Goal: Transaction & Acquisition: Purchase product/service

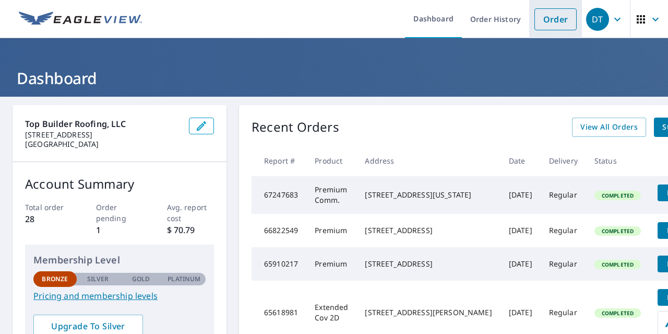
click at [549, 16] on link "Order" at bounding box center [555, 19] width 42 height 22
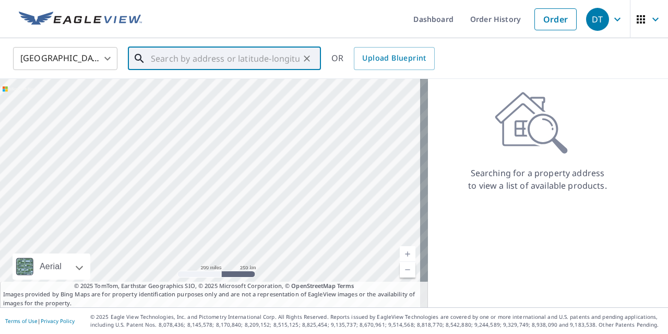
click at [253, 57] on input "text" at bounding box center [225, 58] width 149 height 29
paste input "[STREET_ADDRESS]"
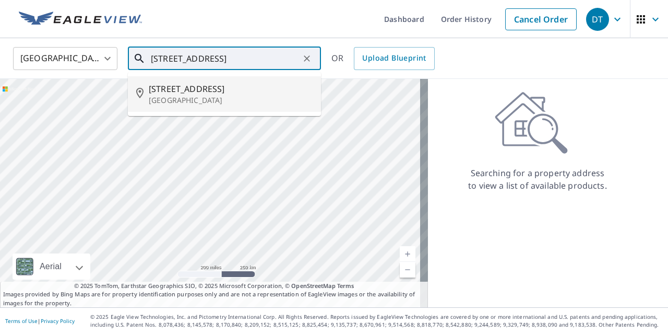
click at [225, 95] on p "[GEOGRAPHIC_DATA]" at bounding box center [231, 100] width 164 height 10
type input "[STREET_ADDRESS]"
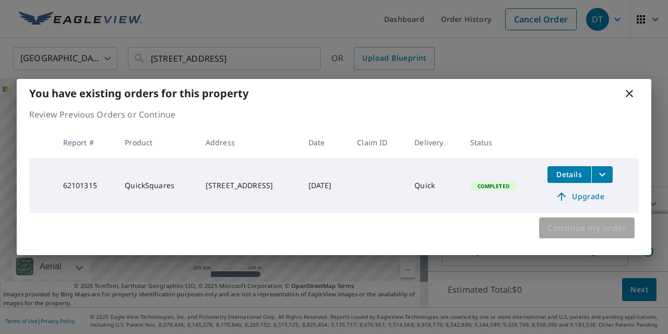
click at [601, 226] on span "Continue my order" at bounding box center [586, 227] width 79 height 15
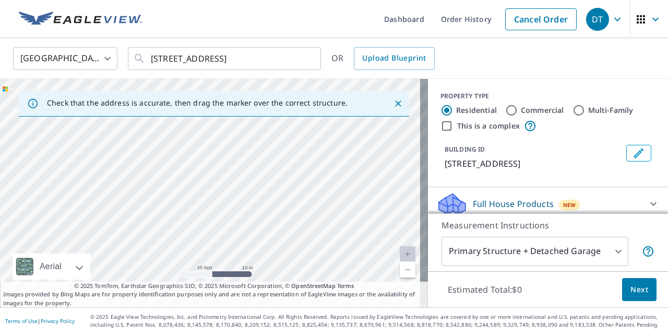
drag, startPoint x: 251, startPoint y: 183, endPoint x: 360, endPoint y: 197, distance: 110.5
drag, startPoint x: 360, startPoint y: 197, endPoint x: 292, endPoint y: 197, distance: 68.4
click at [292, 197] on div "[STREET_ADDRESS]" at bounding box center [214, 193] width 428 height 228
drag, startPoint x: 290, startPoint y: 176, endPoint x: 359, endPoint y: 193, distance: 71.4
drag, startPoint x: 359, startPoint y: 193, endPoint x: 400, endPoint y: 269, distance: 87.1
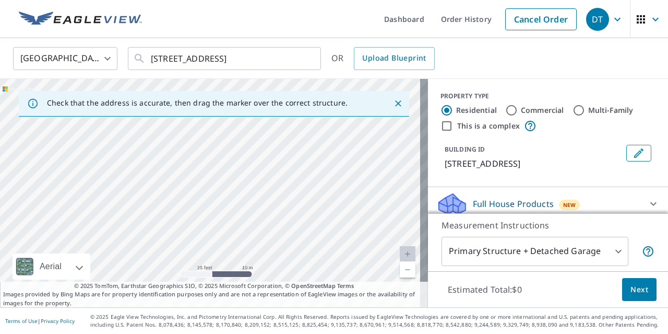
click at [400, 269] on link "Current Level 20, Zoom Out" at bounding box center [408, 269] width 16 height 16
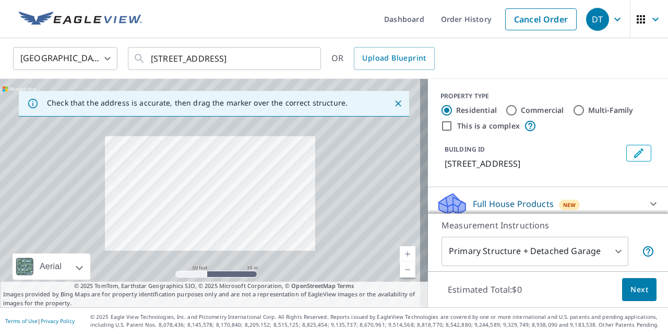
click at [400, 269] on link "Current Level 19, Zoom Out" at bounding box center [408, 269] width 16 height 16
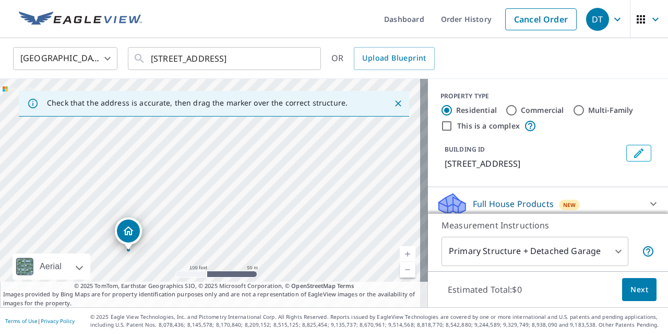
drag, startPoint x: 245, startPoint y: 200, endPoint x: 373, endPoint y: 211, distance: 127.9
drag, startPoint x: 373, startPoint y: 211, endPoint x: 362, endPoint y: 189, distance: 24.3
drag, startPoint x: 362, startPoint y: 189, endPoint x: 299, endPoint y: 183, distance: 64.0
click at [299, 183] on div "[STREET_ADDRESS]" at bounding box center [214, 193] width 428 height 228
drag, startPoint x: 299, startPoint y: 183, endPoint x: 317, endPoint y: -2, distance: 185.7
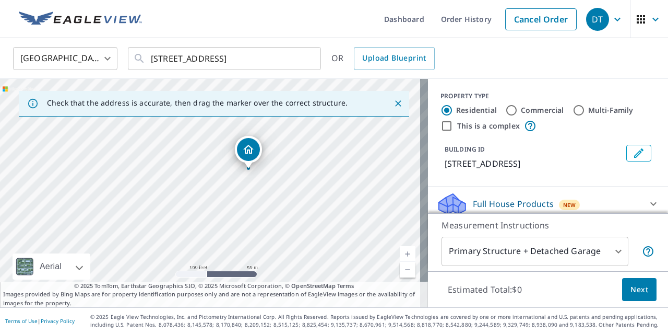
click at [317, 0] on html "DT DT Dashboard Order History Cancel Order DT [GEOGRAPHIC_DATA] [GEOGRAPHIC_DAT…" at bounding box center [334, 167] width 668 height 334
